Goal: Transaction & Acquisition: Purchase product/service

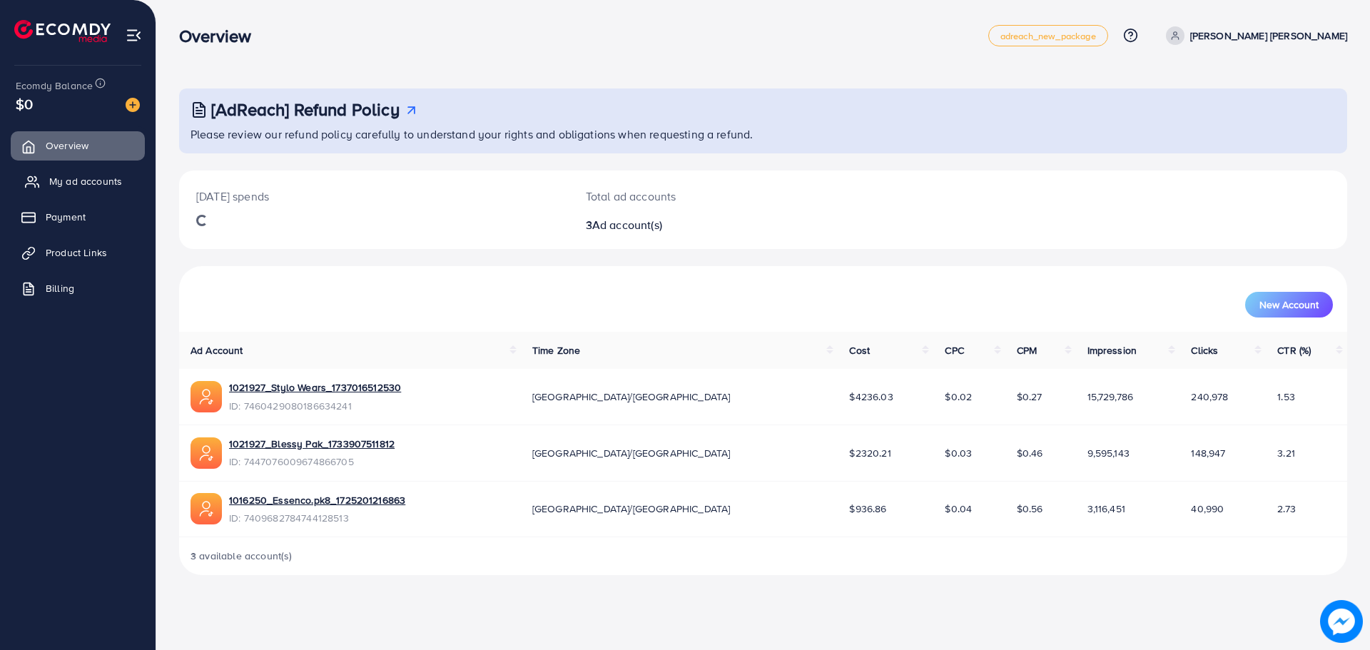
click at [96, 183] on span "My ad accounts" at bounding box center [85, 181] width 73 height 14
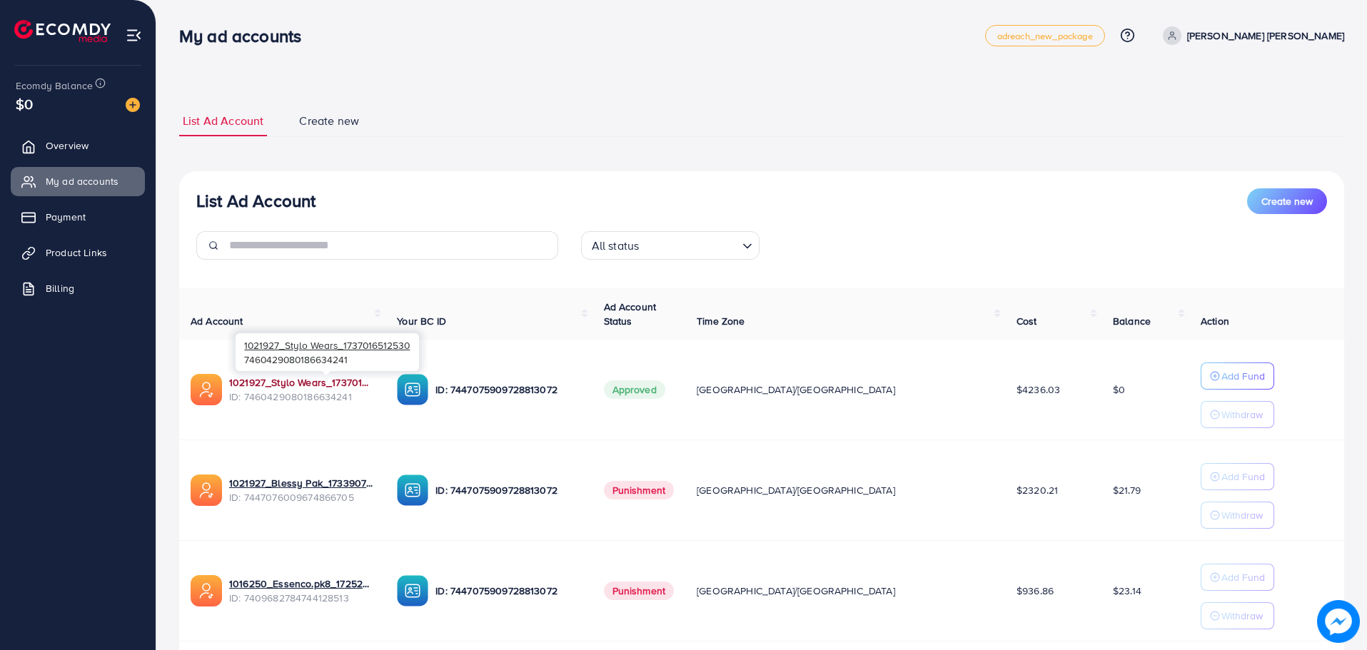
click at [351, 381] on link "1021927_Stylo Wears_1737016512530" at bounding box center [301, 382] width 145 height 14
click at [140, 108] on div "Ecomdy Balance $0" at bounding box center [77, 96] width 133 height 60
click at [135, 106] on img at bounding box center [133, 105] width 14 height 14
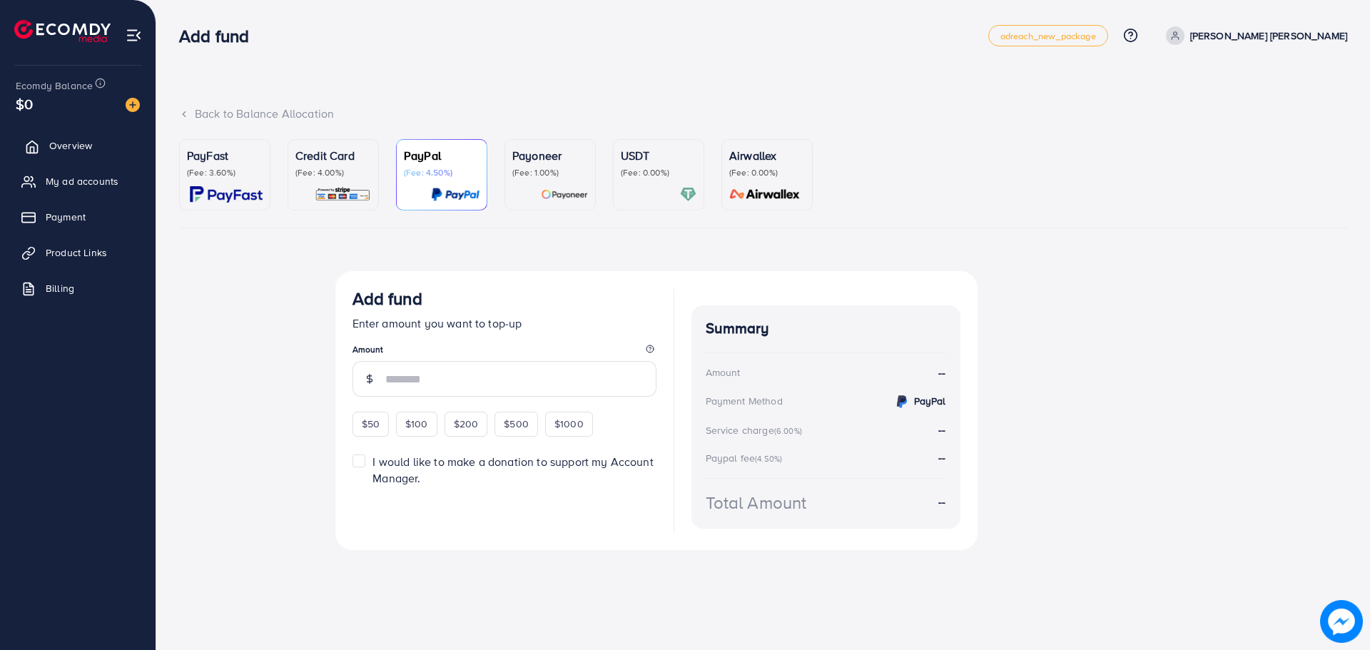
click at [128, 160] on link "Overview" at bounding box center [78, 145] width 134 height 29
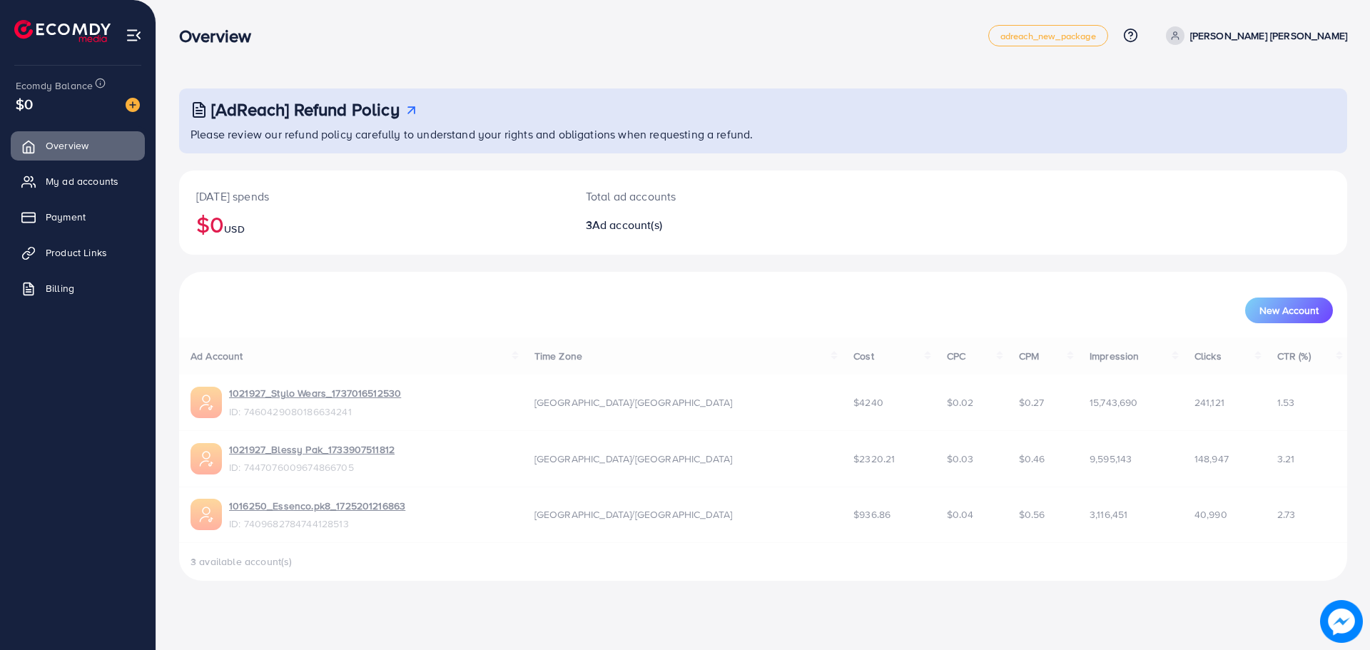
click at [212, 167] on div "[AdReach] Refund Policy Please review our refund policy carefully to understand…" at bounding box center [763, 334] width 1168 height 492
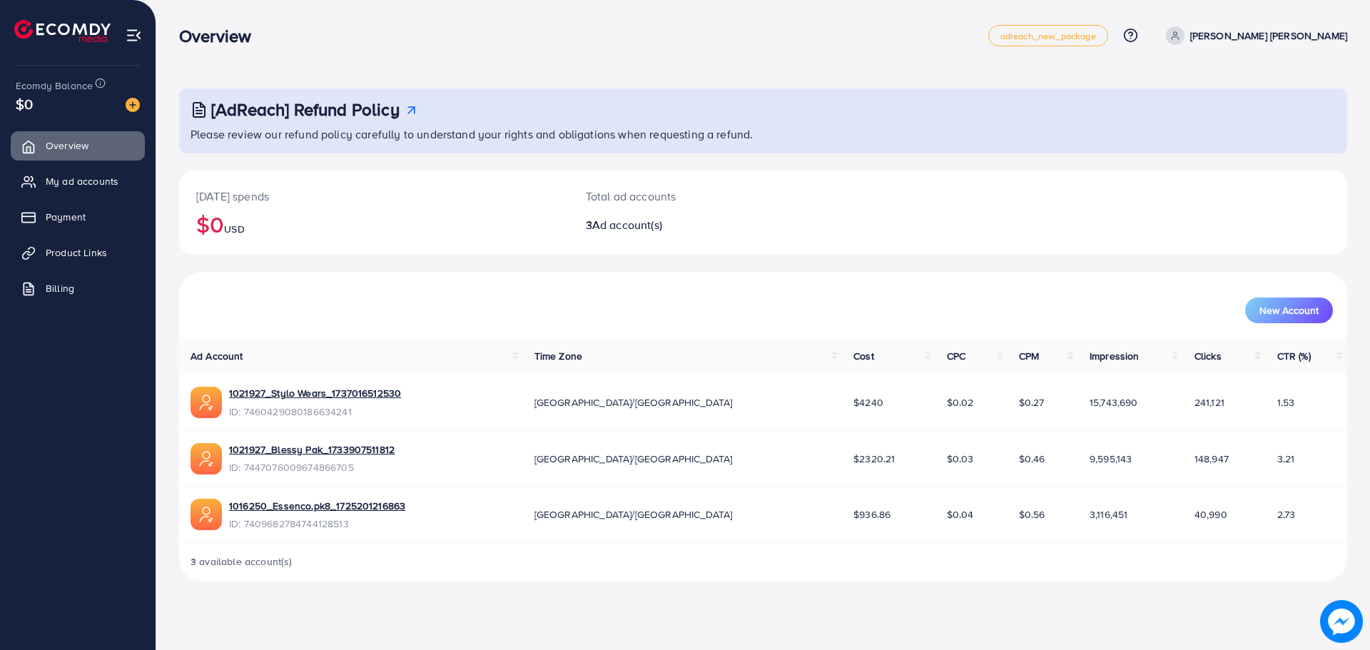
click at [136, 106] on img at bounding box center [133, 105] width 14 height 14
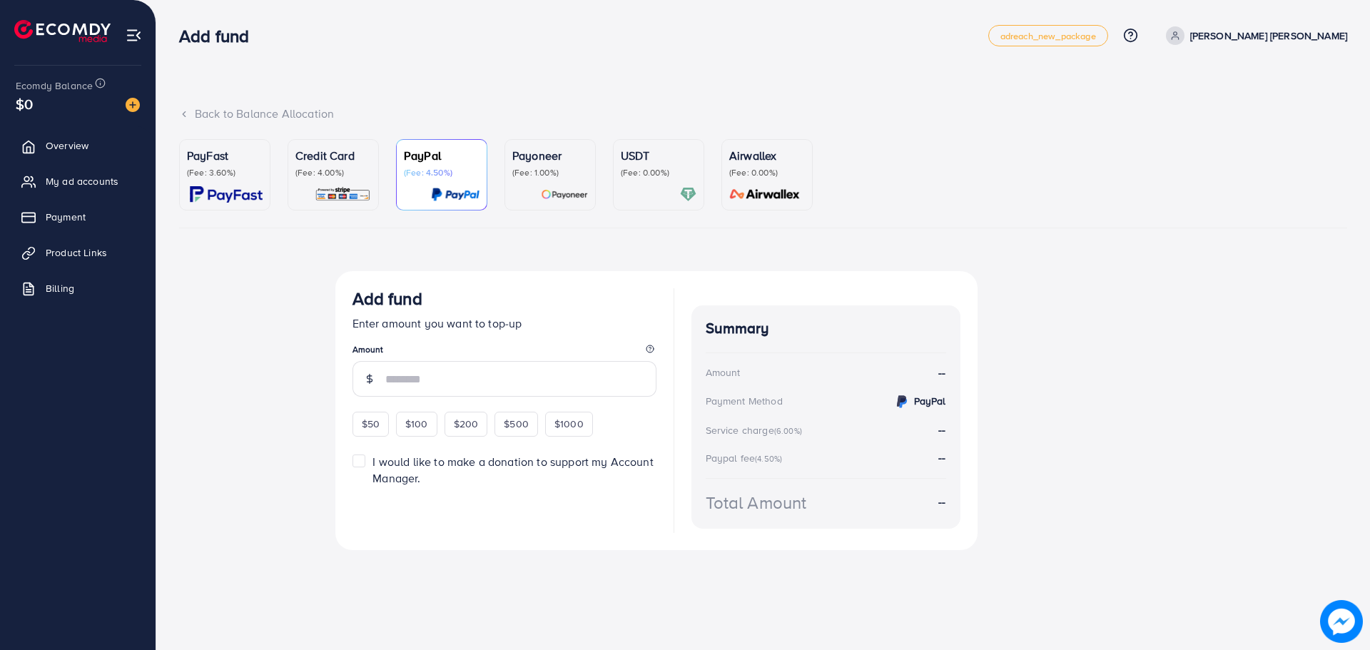
click at [258, 204] on link "PayFast (Fee: 3.60%)" at bounding box center [224, 174] width 91 height 71
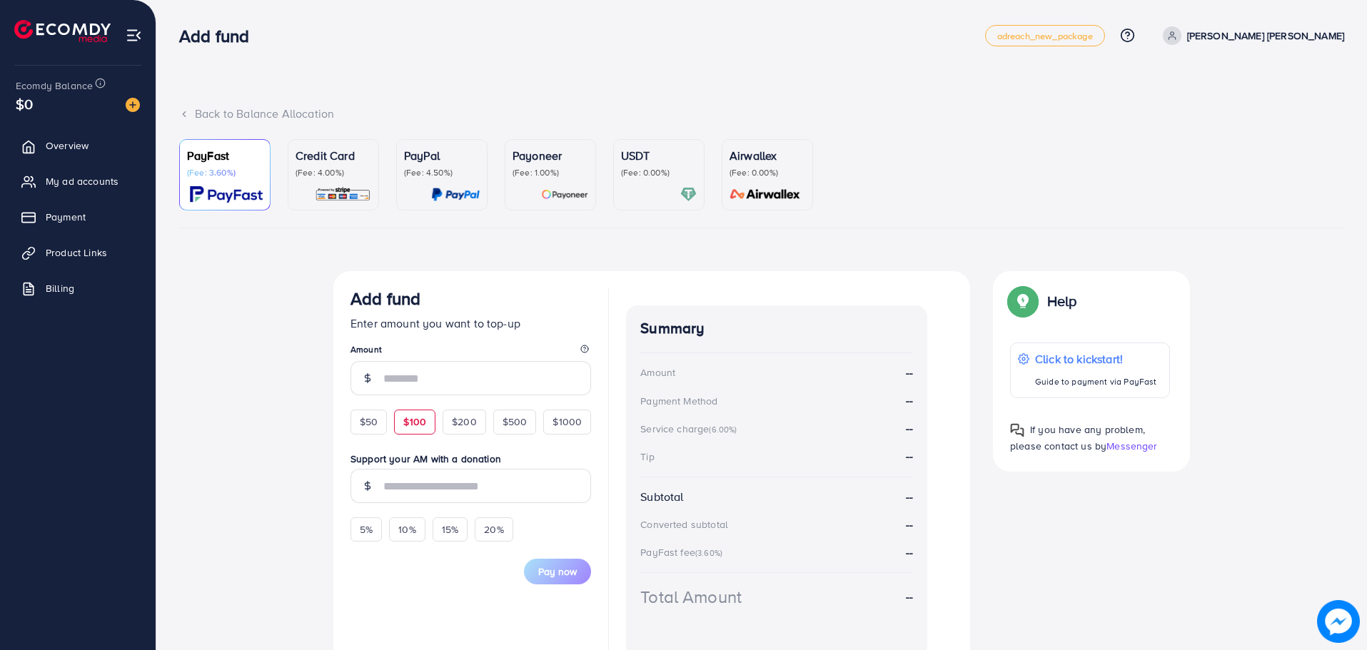
click at [418, 427] on span "$100" at bounding box center [414, 422] width 23 height 14
type input "***"
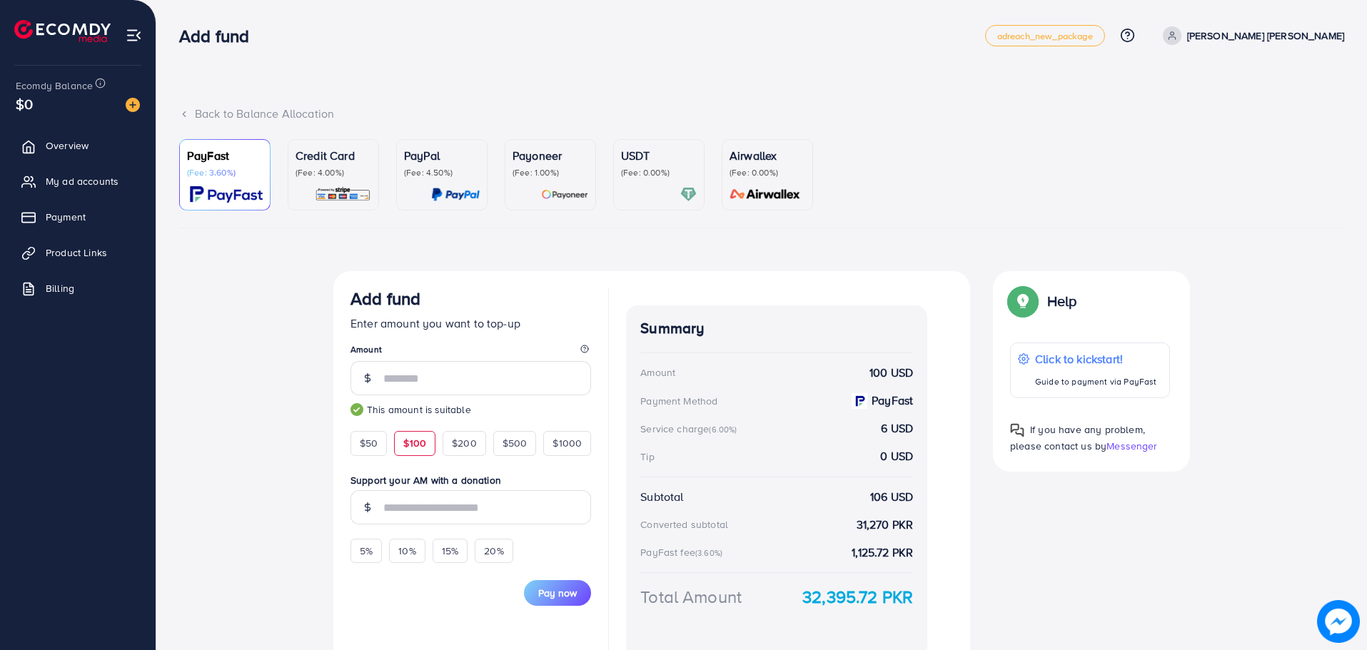
click at [323, 408] on div "Add fund Enter amount you want to top-up Amount *** This amount is suitable $50…" at bounding box center [651, 473] width 659 height 404
click at [563, 597] on span "Pay now" at bounding box center [557, 593] width 39 height 14
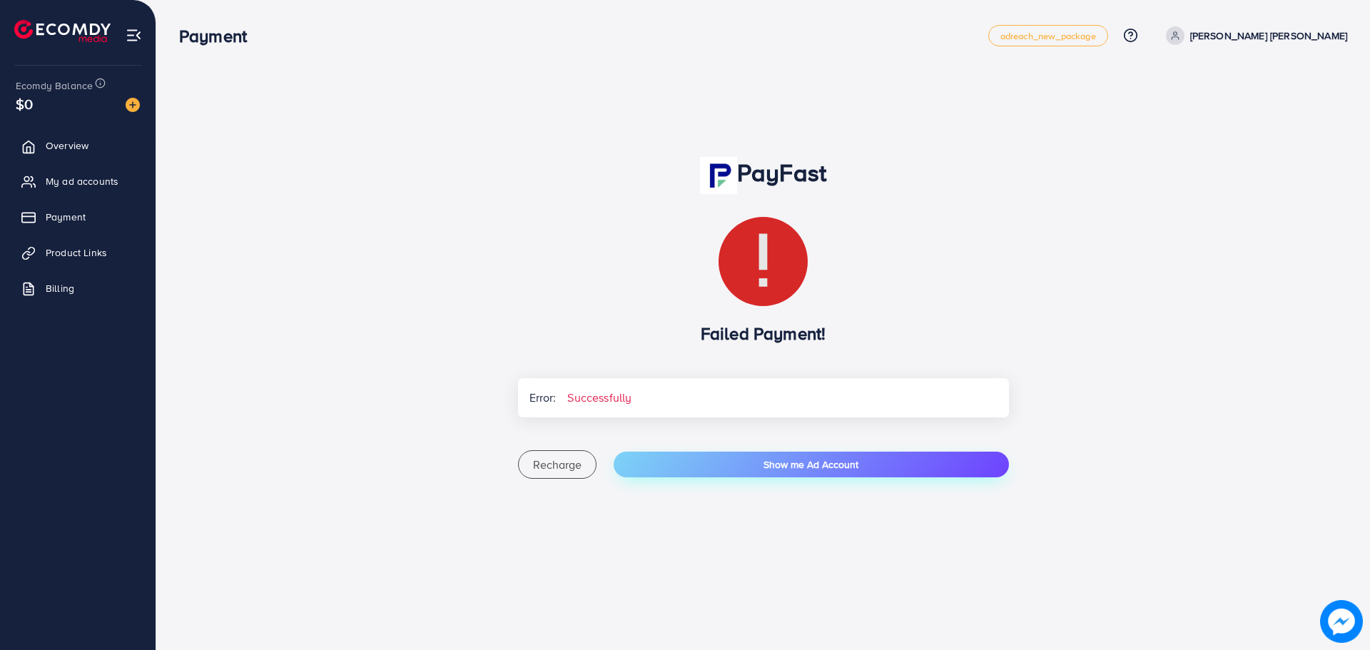
click at [696, 477] on button "Show me Ad Account" at bounding box center [811, 465] width 395 height 26
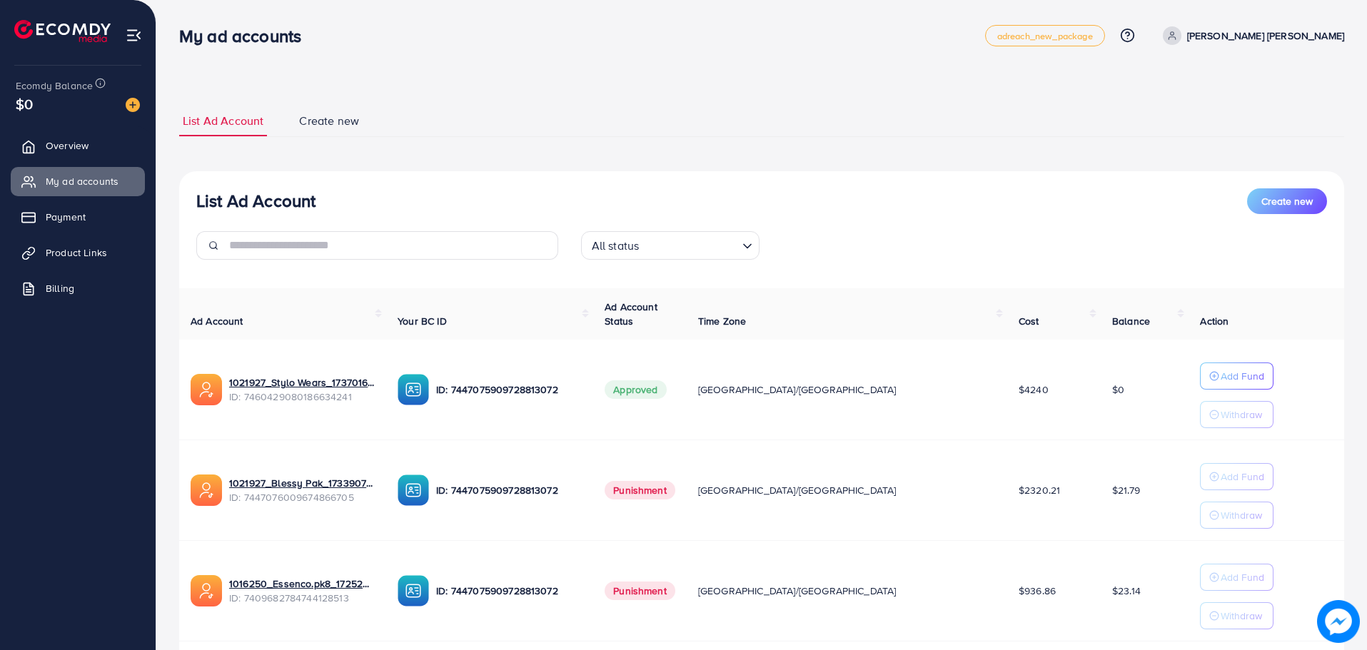
click at [128, 105] on img at bounding box center [133, 105] width 14 height 14
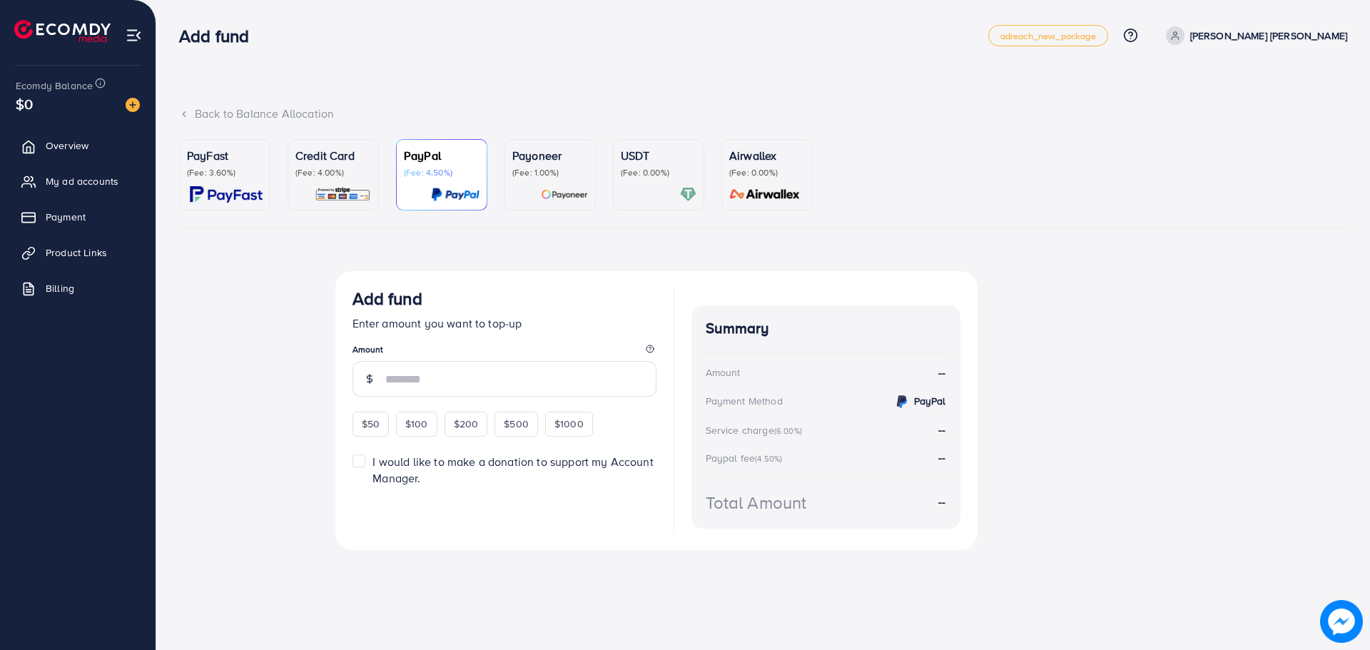
click at [243, 180] on div "PayFast (Fee: 3.60%)" at bounding box center [225, 175] width 76 height 56
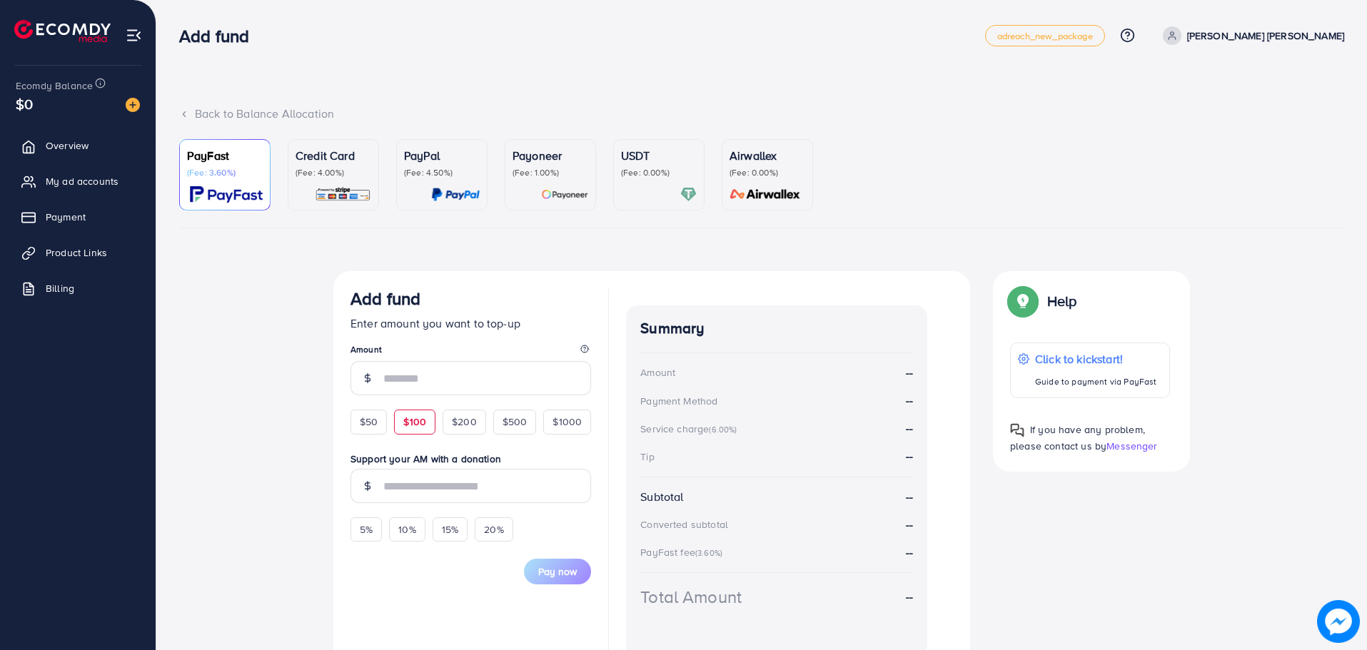
click at [407, 421] on span "$100" at bounding box center [414, 422] width 23 height 14
type input "***"
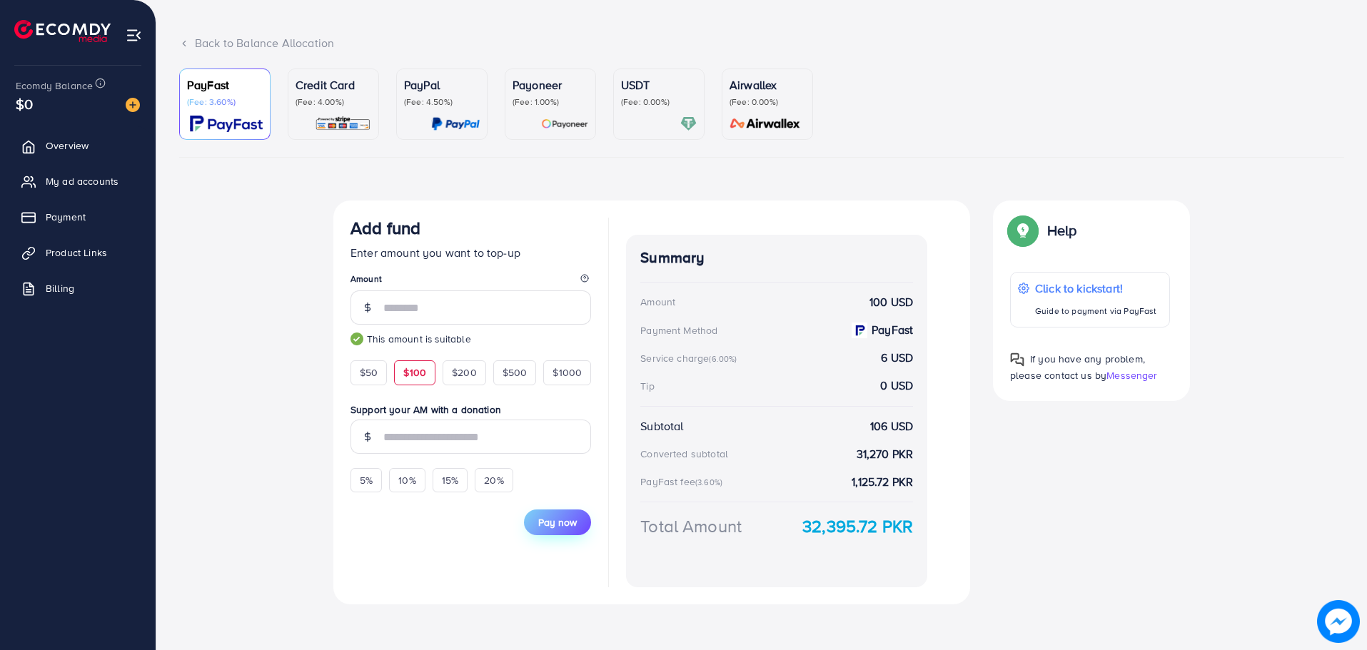
scroll to position [76, 0]
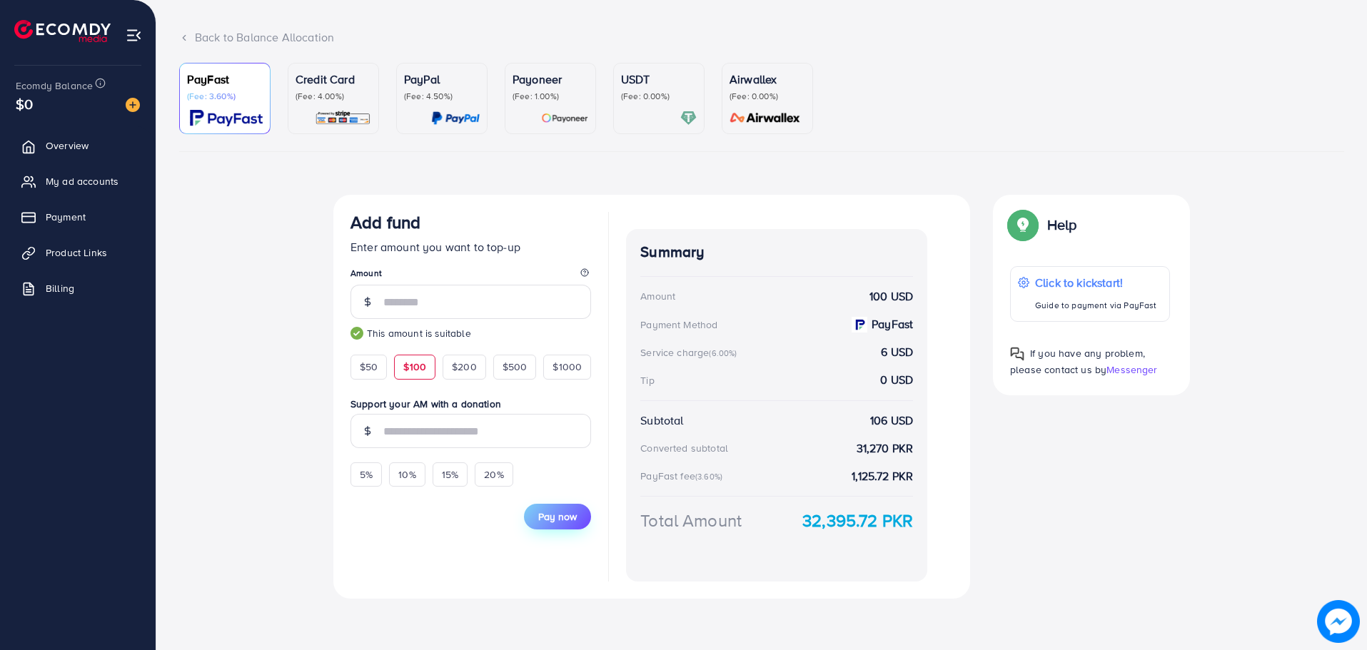
click at [547, 522] on span "Pay now" at bounding box center [557, 517] width 39 height 14
